Goal: Navigation & Orientation: Find specific page/section

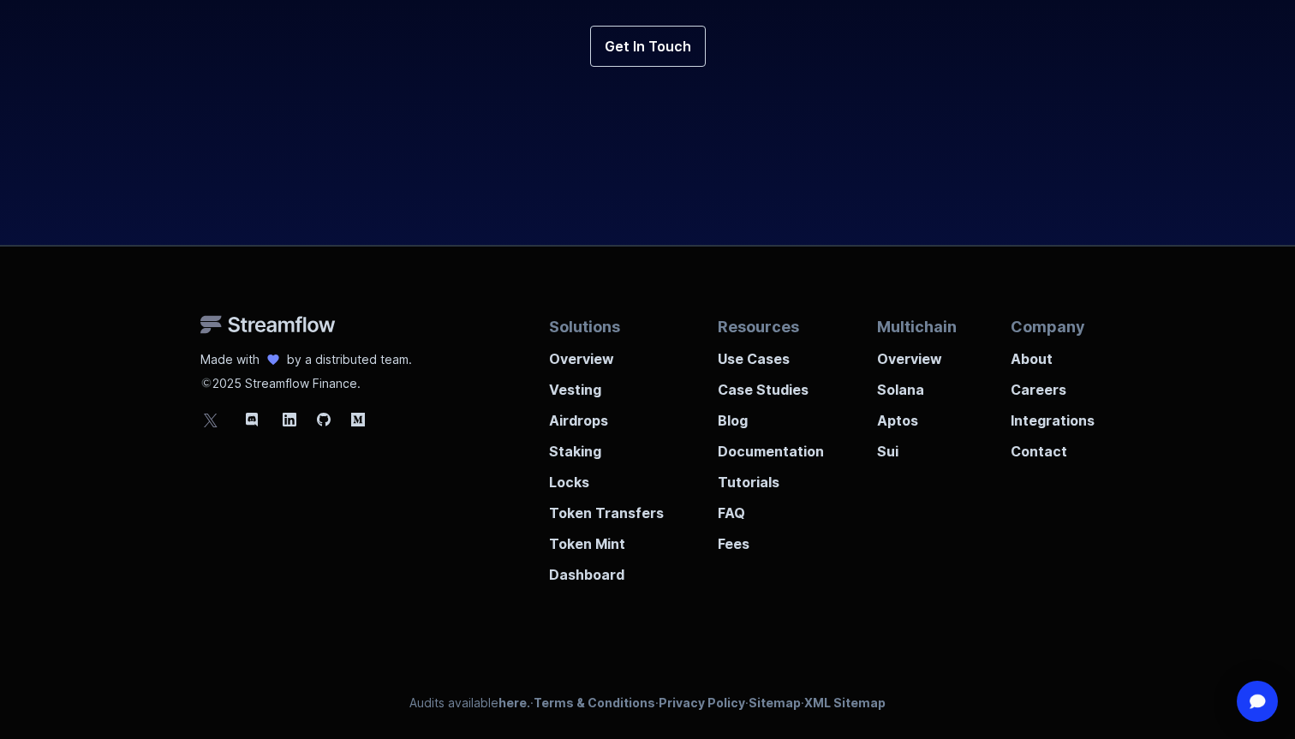
scroll to position [6398, 0]
click at [1046, 392] on p "Careers" at bounding box center [1052, 386] width 84 height 31
click at [1034, 364] on p "About" at bounding box center [1052, 355] width 84 height 31
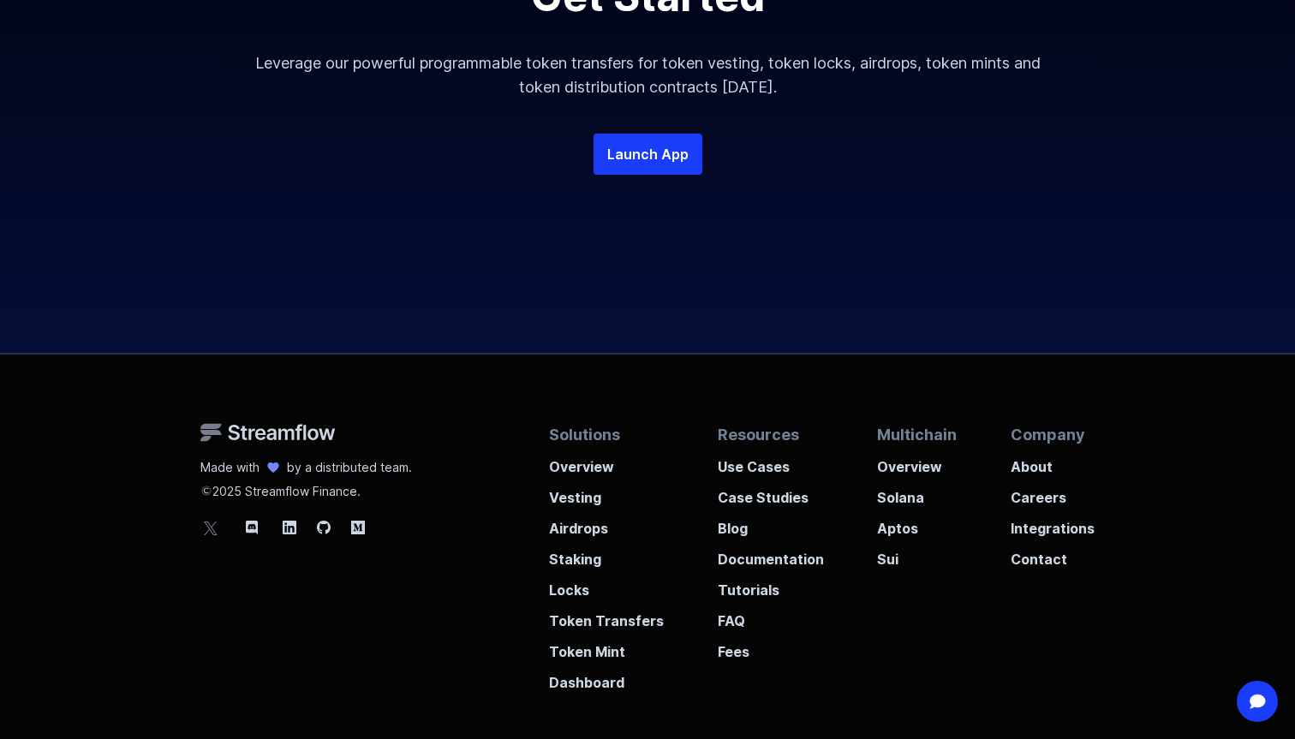
scroll to position [3571, 0]
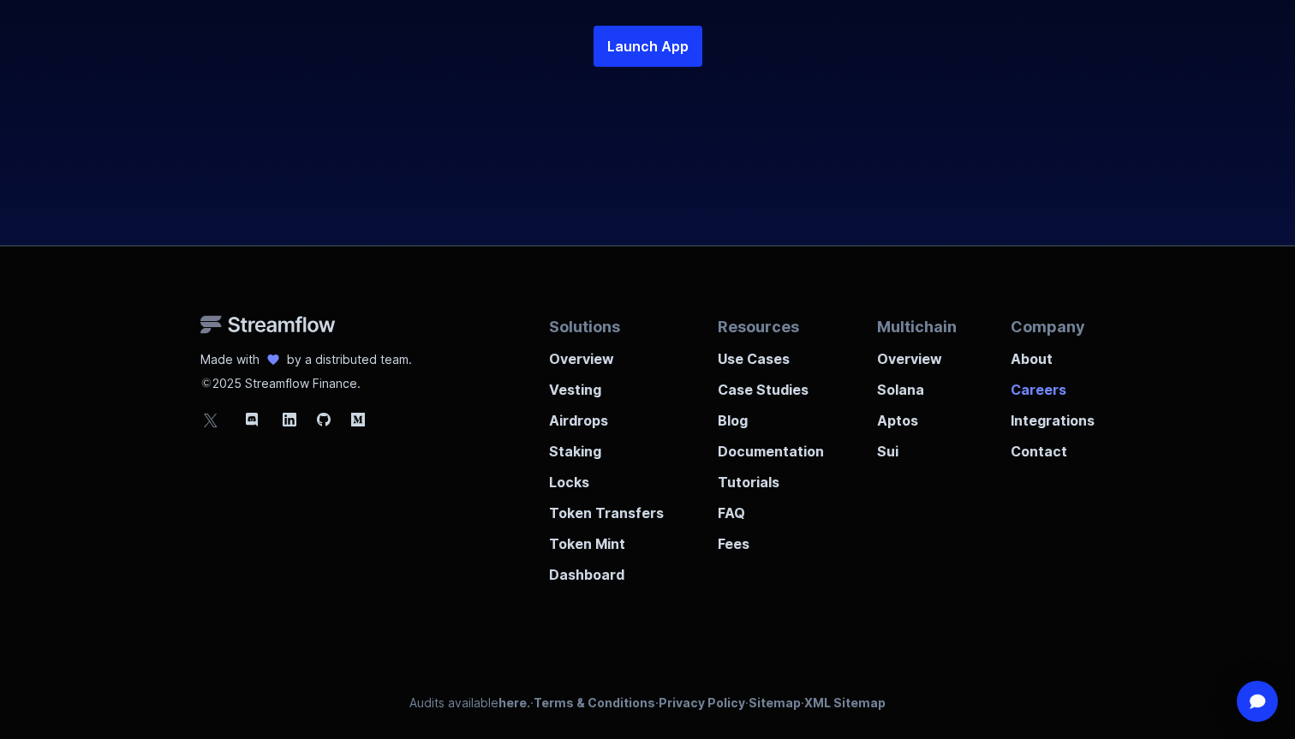
click at [1034, 381] on p "Careers" at bounding box center [1052, 384] width 84 height 31
